Goal: Information Seeking & Learning: Learn about a topic

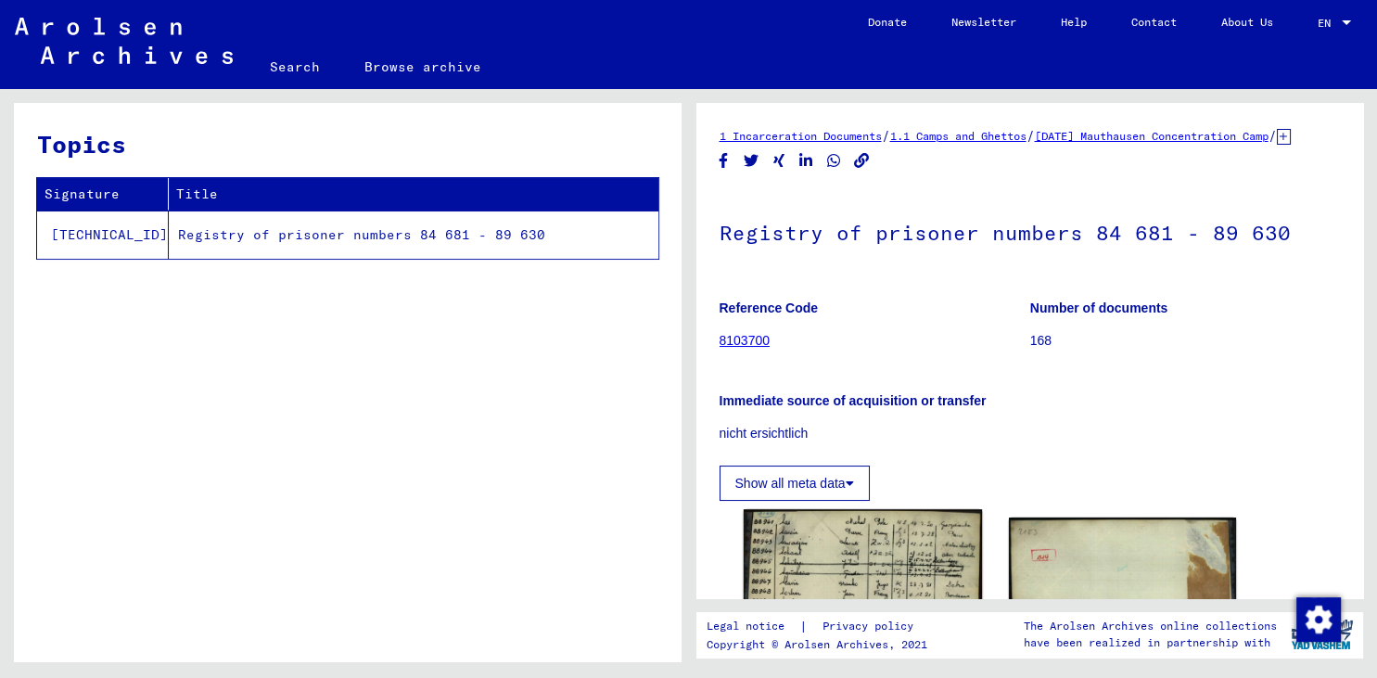
click at [848, 573] on img at bounding box center [862, 672] width 238 height 326
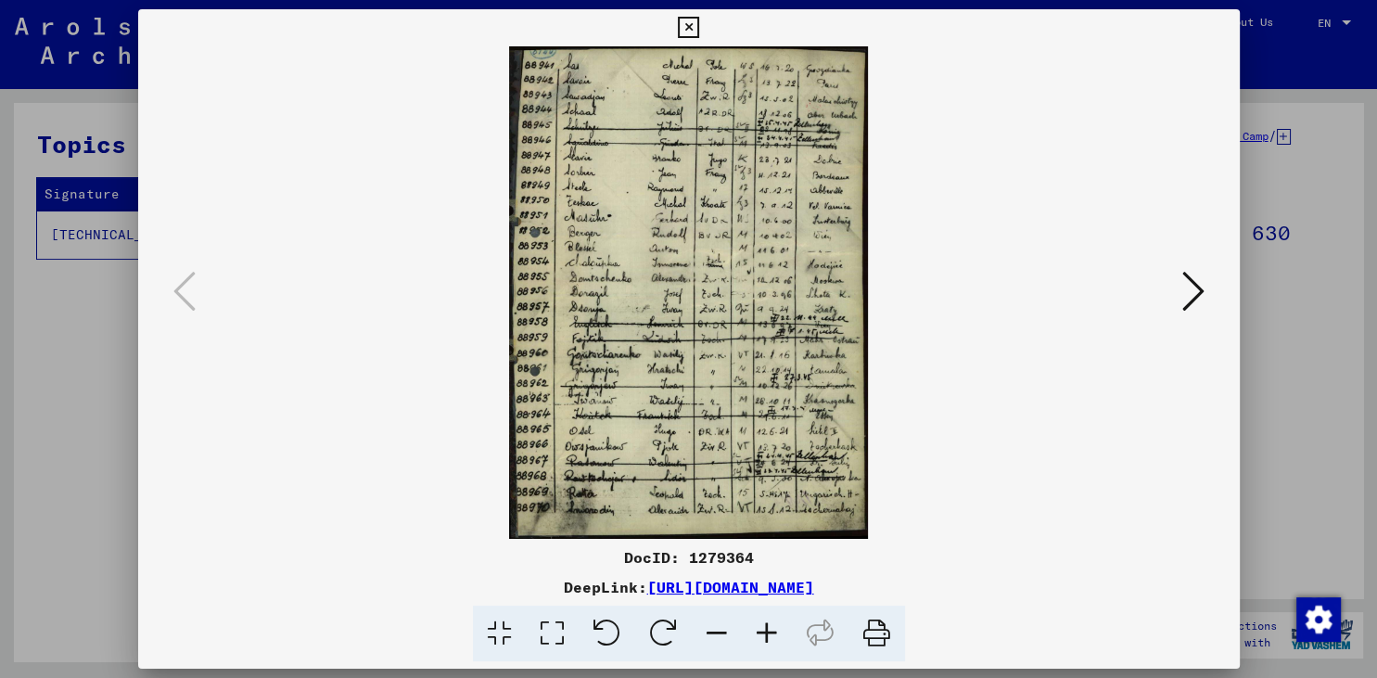
click at [768, 627] on icon at bounding box center [767, 634] width 50 height 57
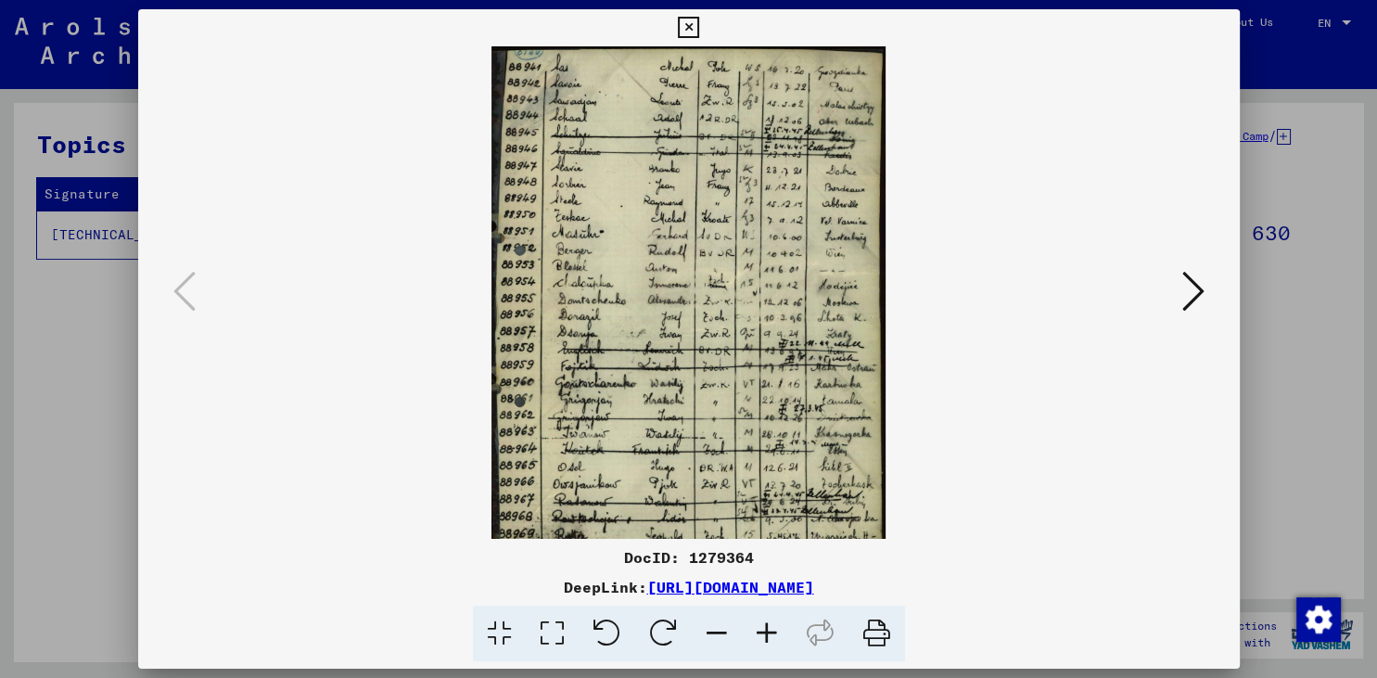
click at [768, 627] on icon at bounding box center [767, 634] width 50 height 57
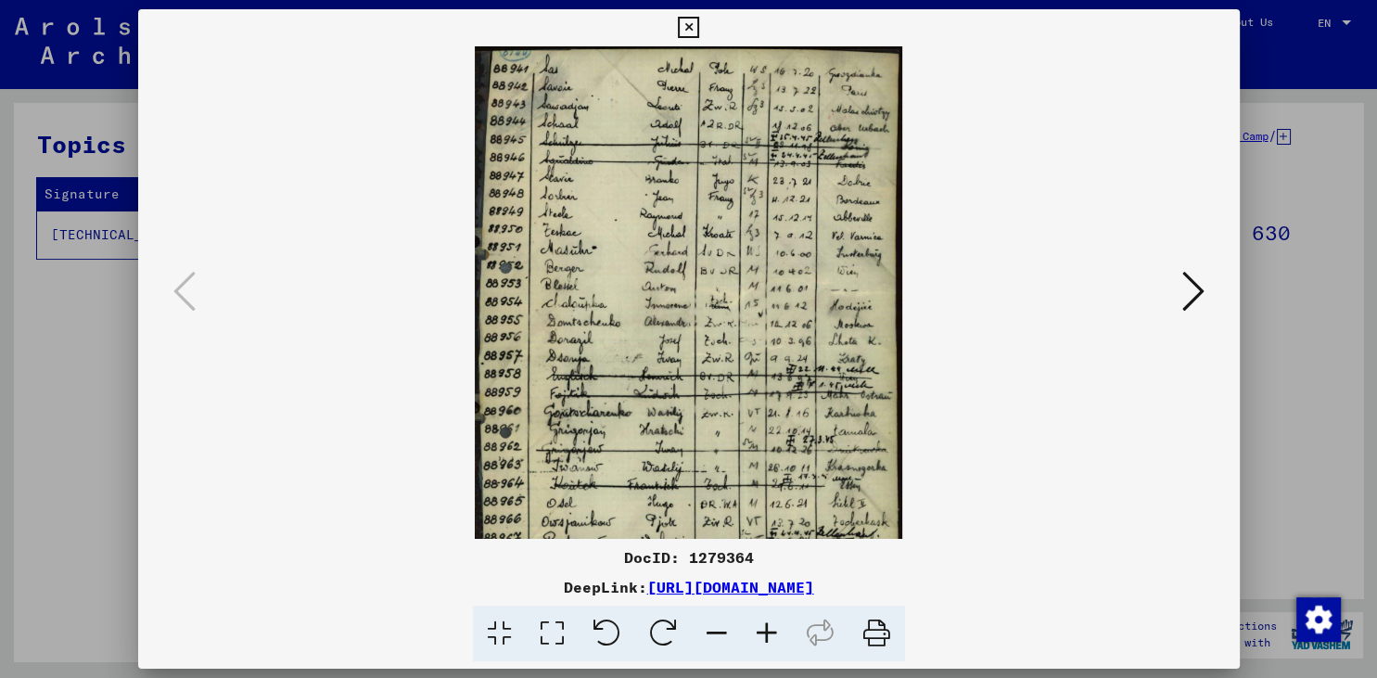
click at [768, 627] on icon at bounding box center [767, 634] width 50 height 57
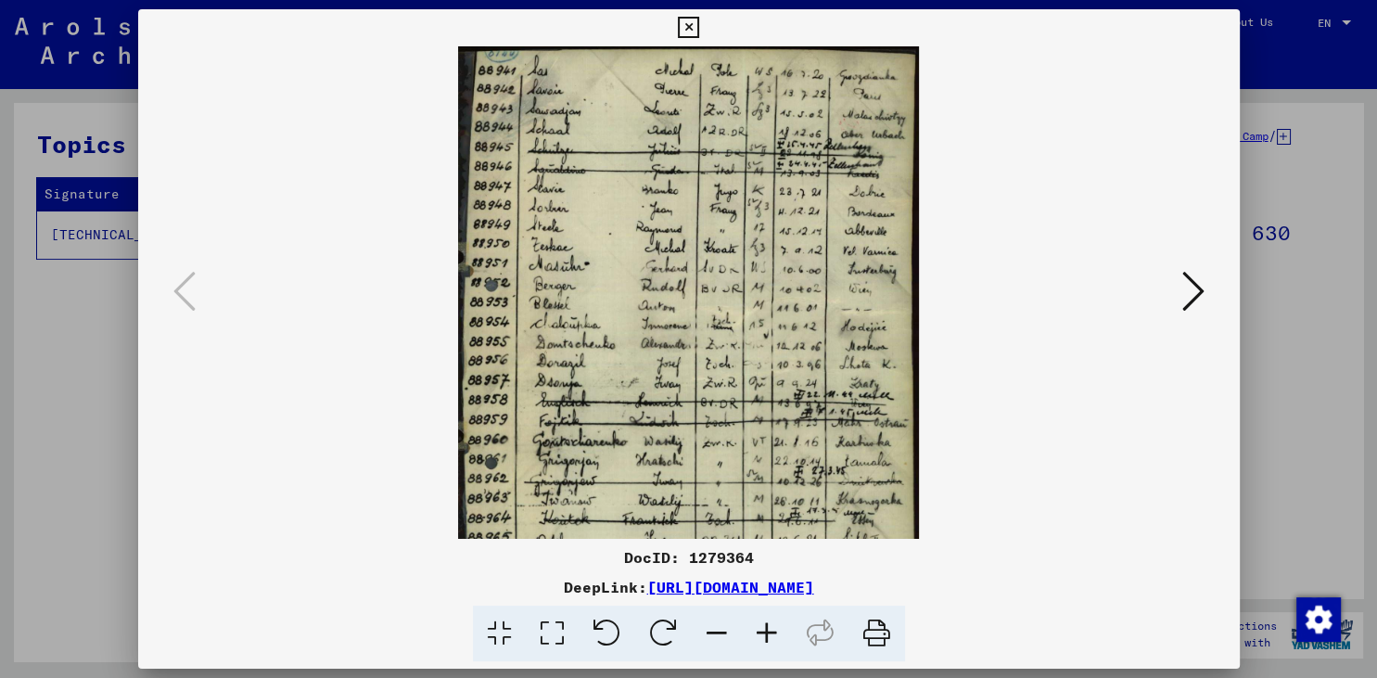
click at [768, 627] on icon at bounding box center [767, 634] width 50 height 57
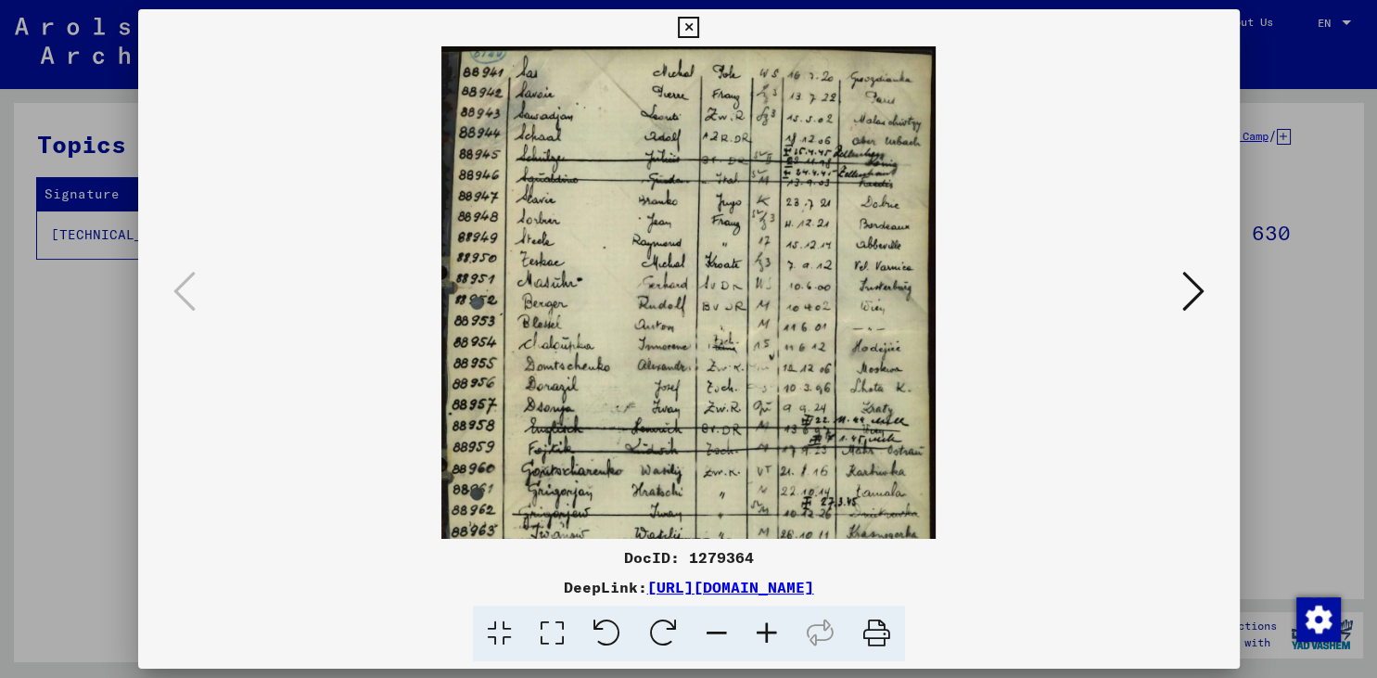
click at [768, 627] on icon at bounding box center [767, 634] width 50 height 57
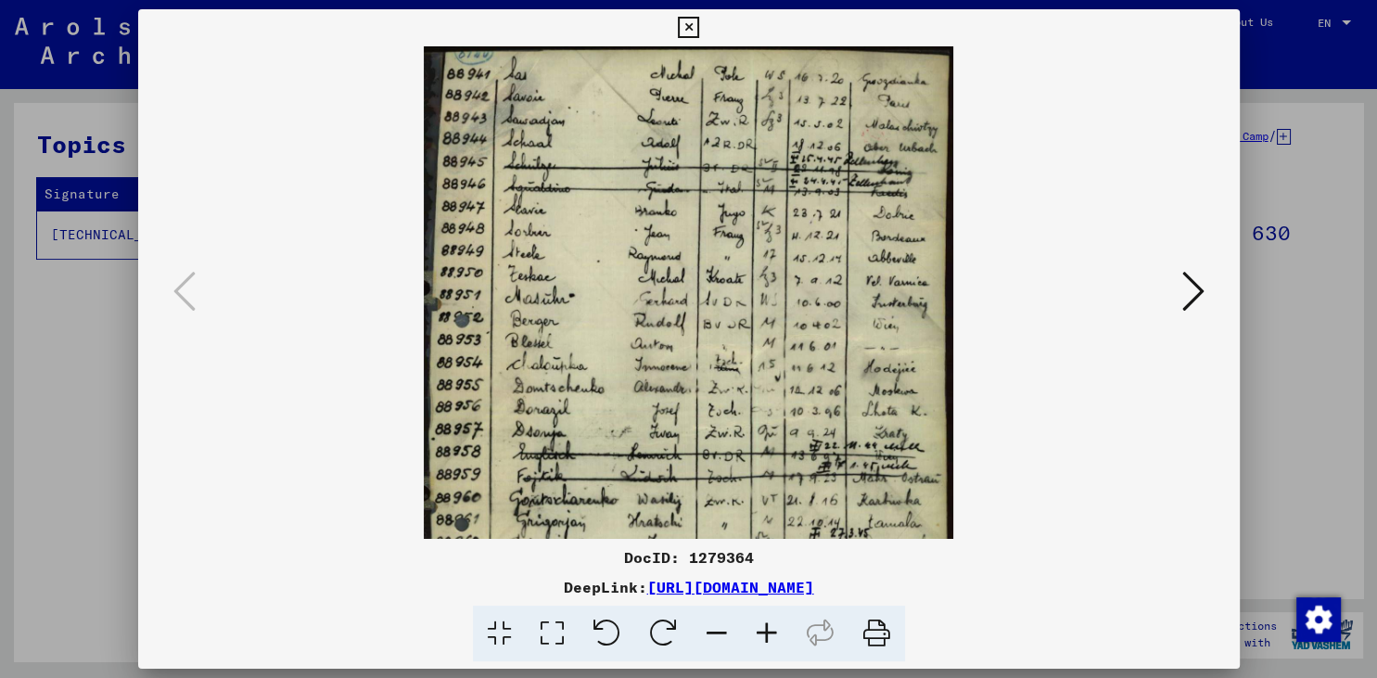
click at [768, 627] on icon at bounding box center [767, 634] width 50 height 57
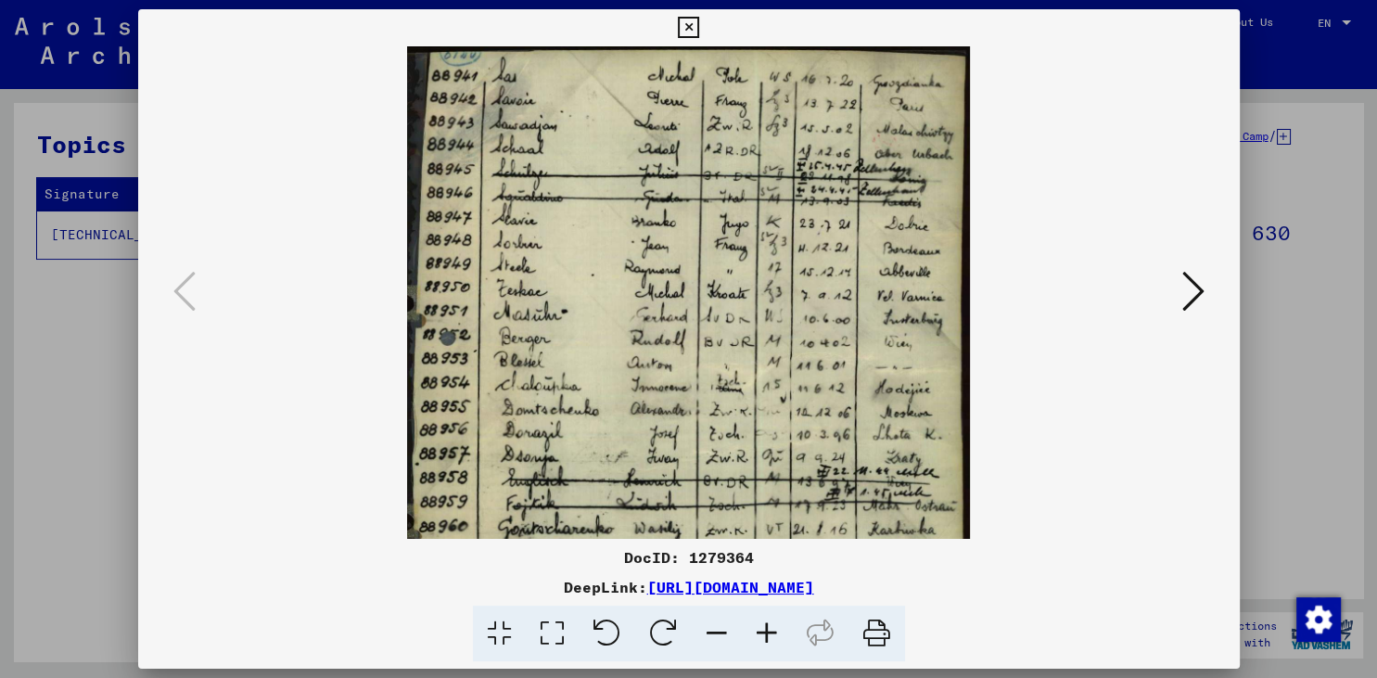
click at [768, 627] on icon at bounding box center [767, 634] width 50 height 57
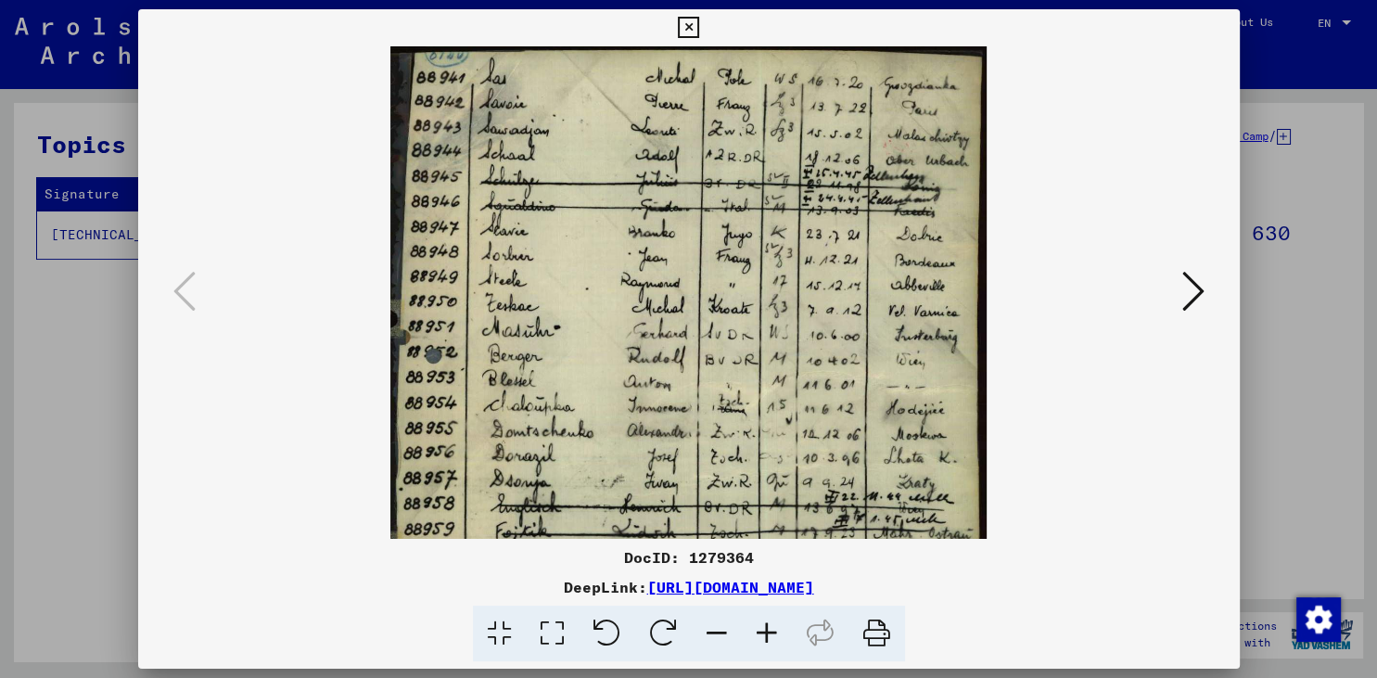
click at [768, 627] on icon at bounding box center [767, 634] width 50 height 57
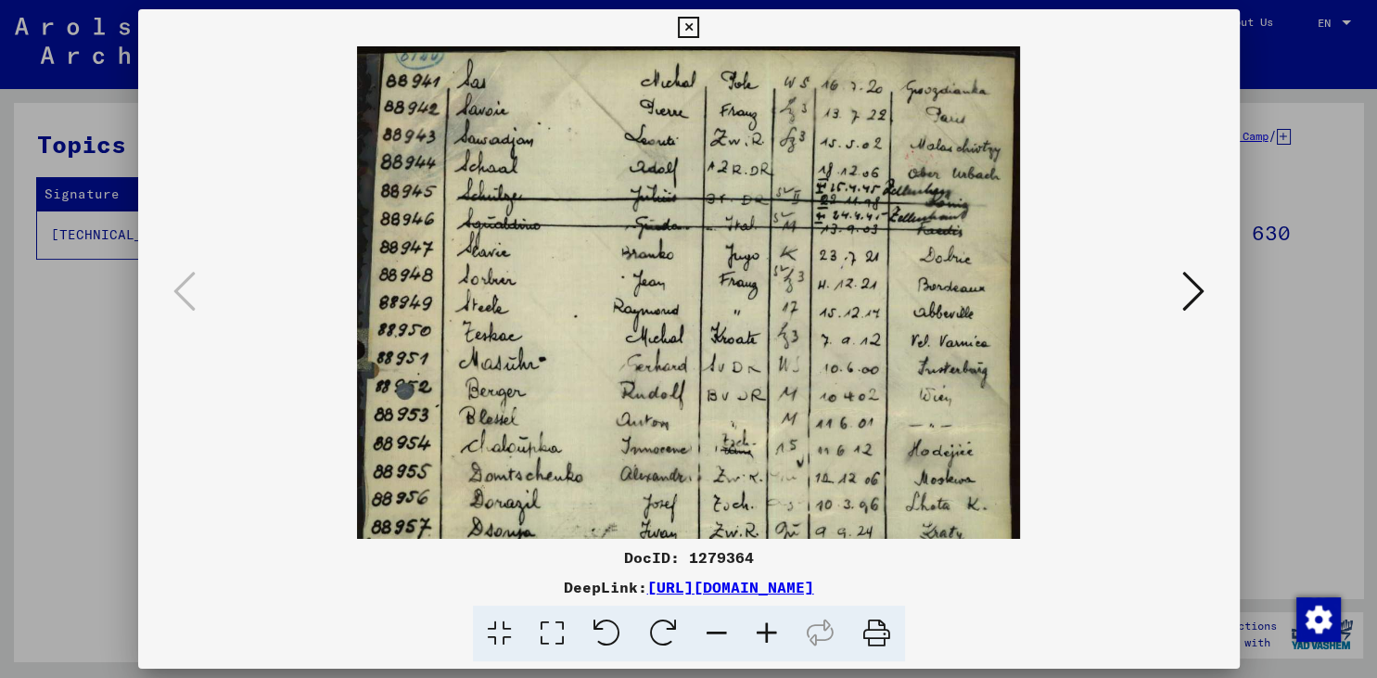
click at [768, 627] on icon at bounding box center [767, 634] width 50 height 57
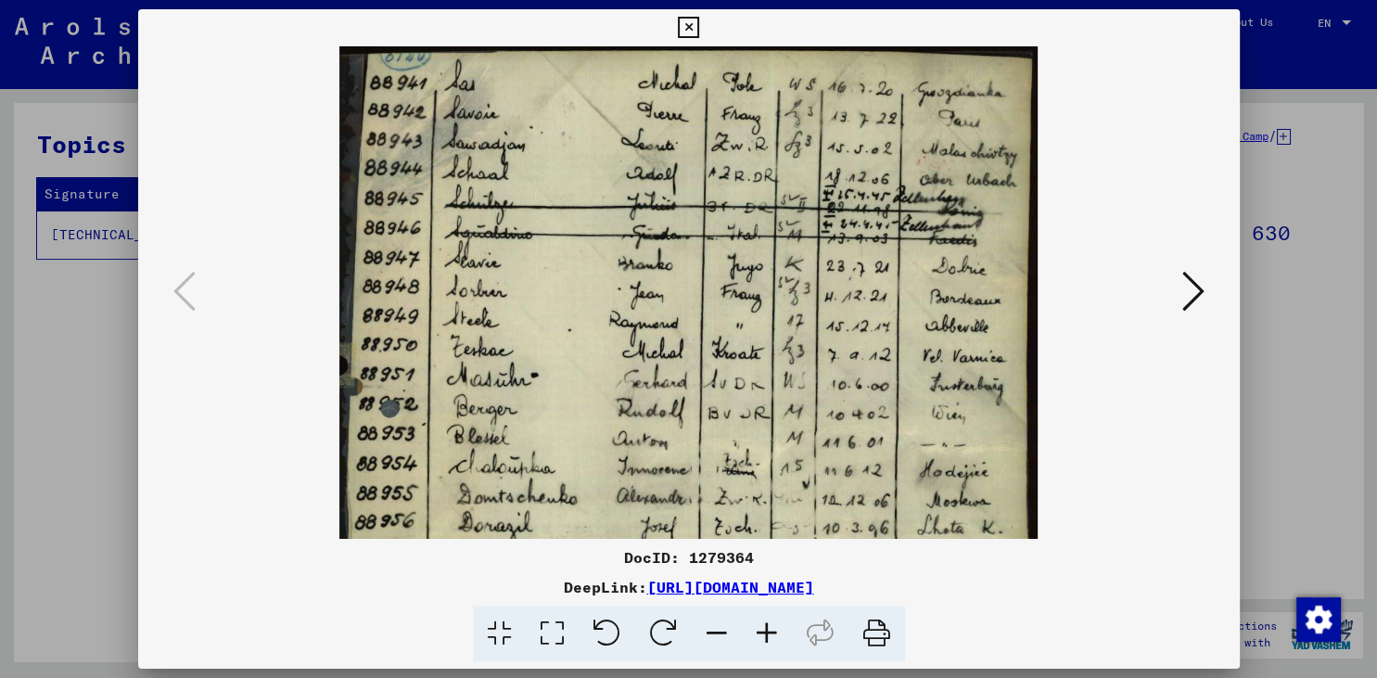
click at [768, 627] on icon at bounding box center [767, 634] width 50 height 57
